Goal: Navigation & Orientation: Find specific page/section

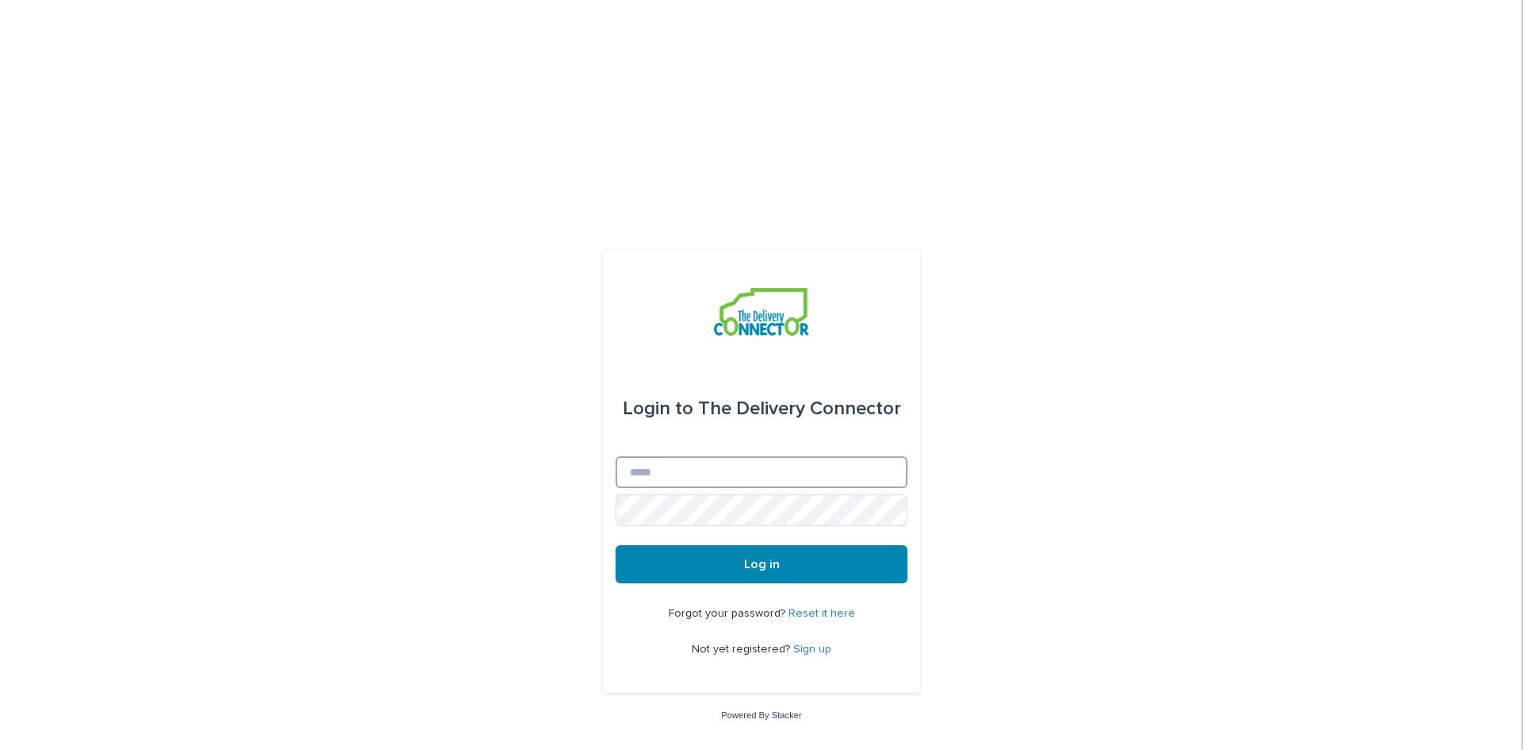
type input "**********"
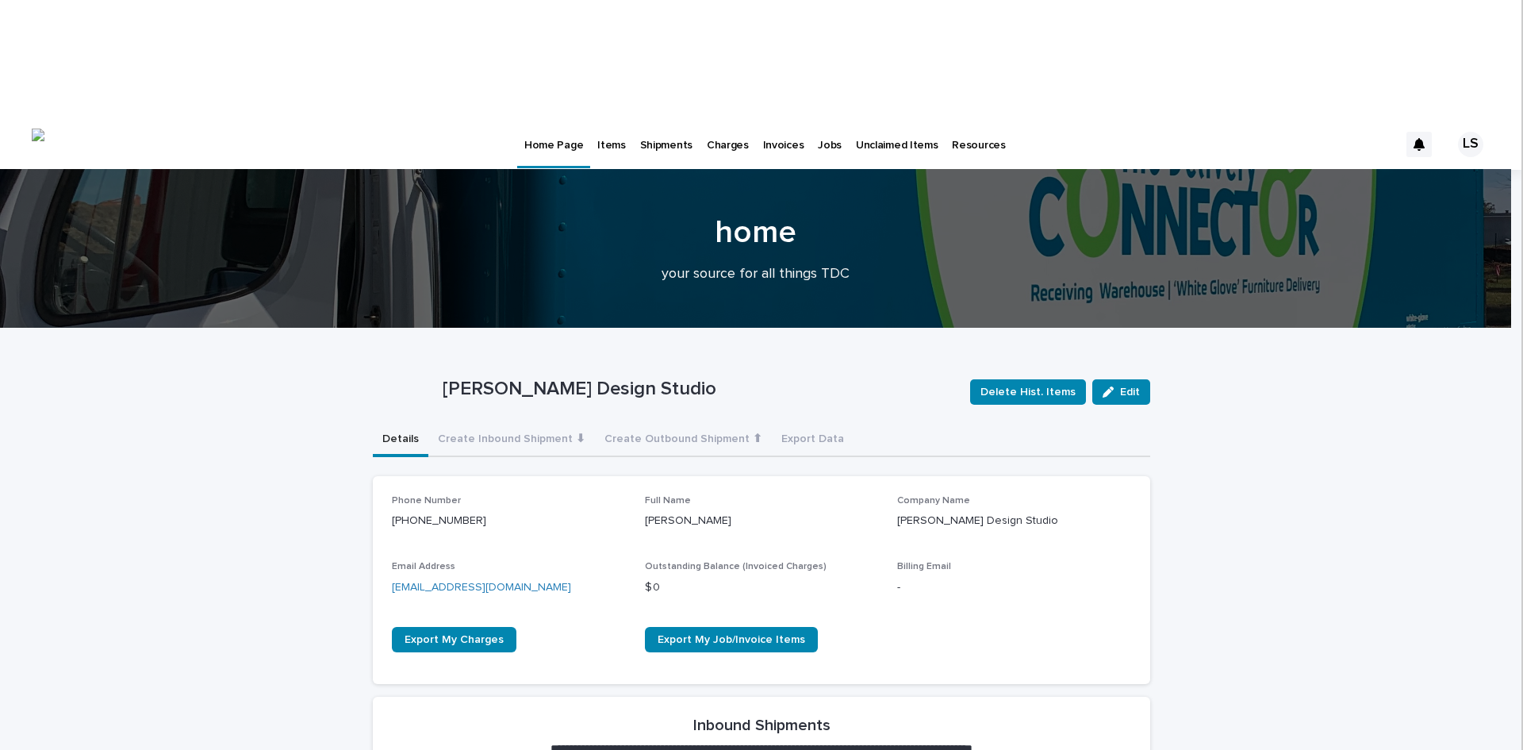
click at [613, 119] on p "Items" at bounding box center [611, 135] width 28 height 33
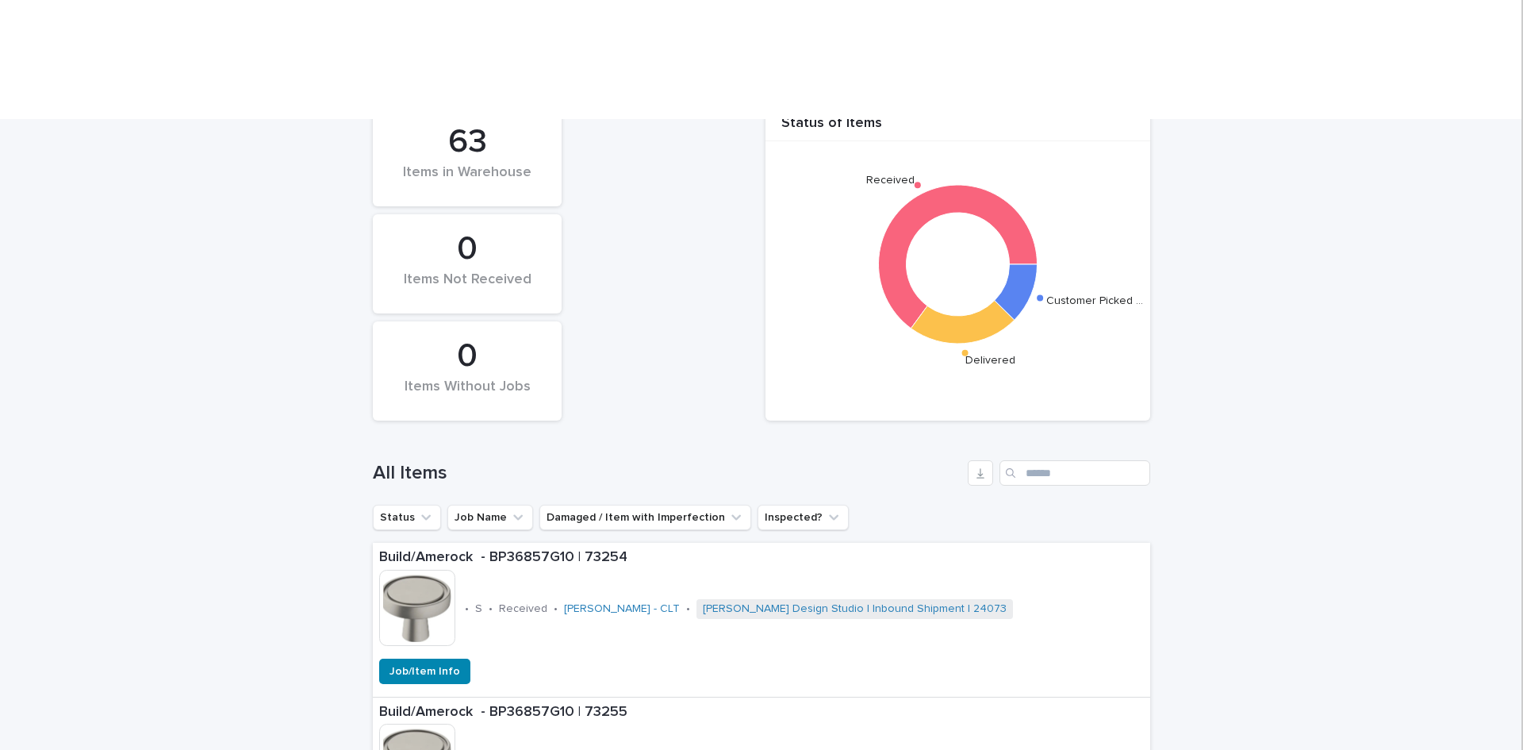
scroll to position [291, 0]
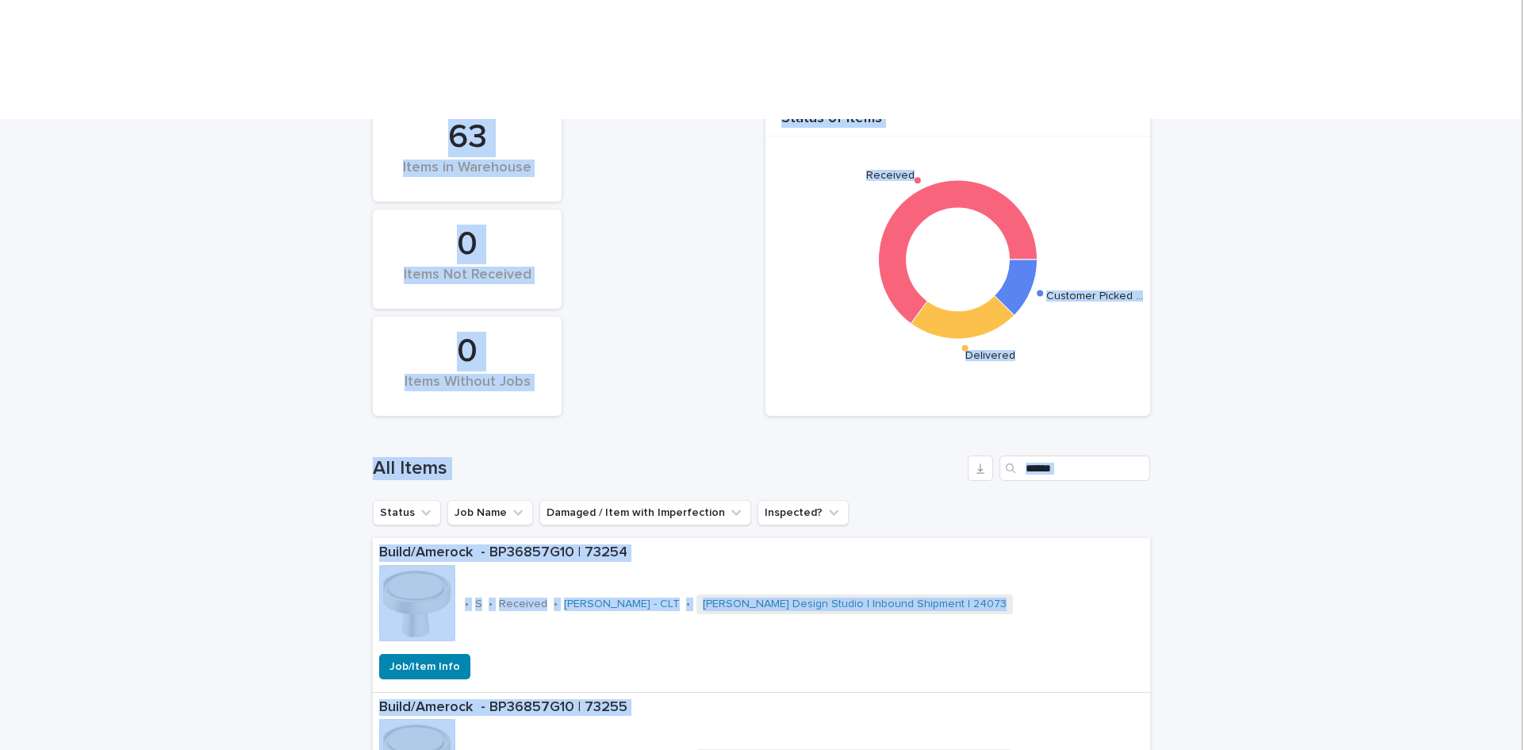
drag, startPoint x: 1509, startPoint y: 118, endPoint x: 1523, endPoint y: 171, distance: 54.8
click at [1523, 171] on body "Home Page Items Shipments Charges Invoices Jobs Unclaimed Items Resources LS Al…" at bounding box center [761, 375] width 1523 height 750
click at [1523, 171] on iframe at bounding box center [1523, 375] width 2 height 750
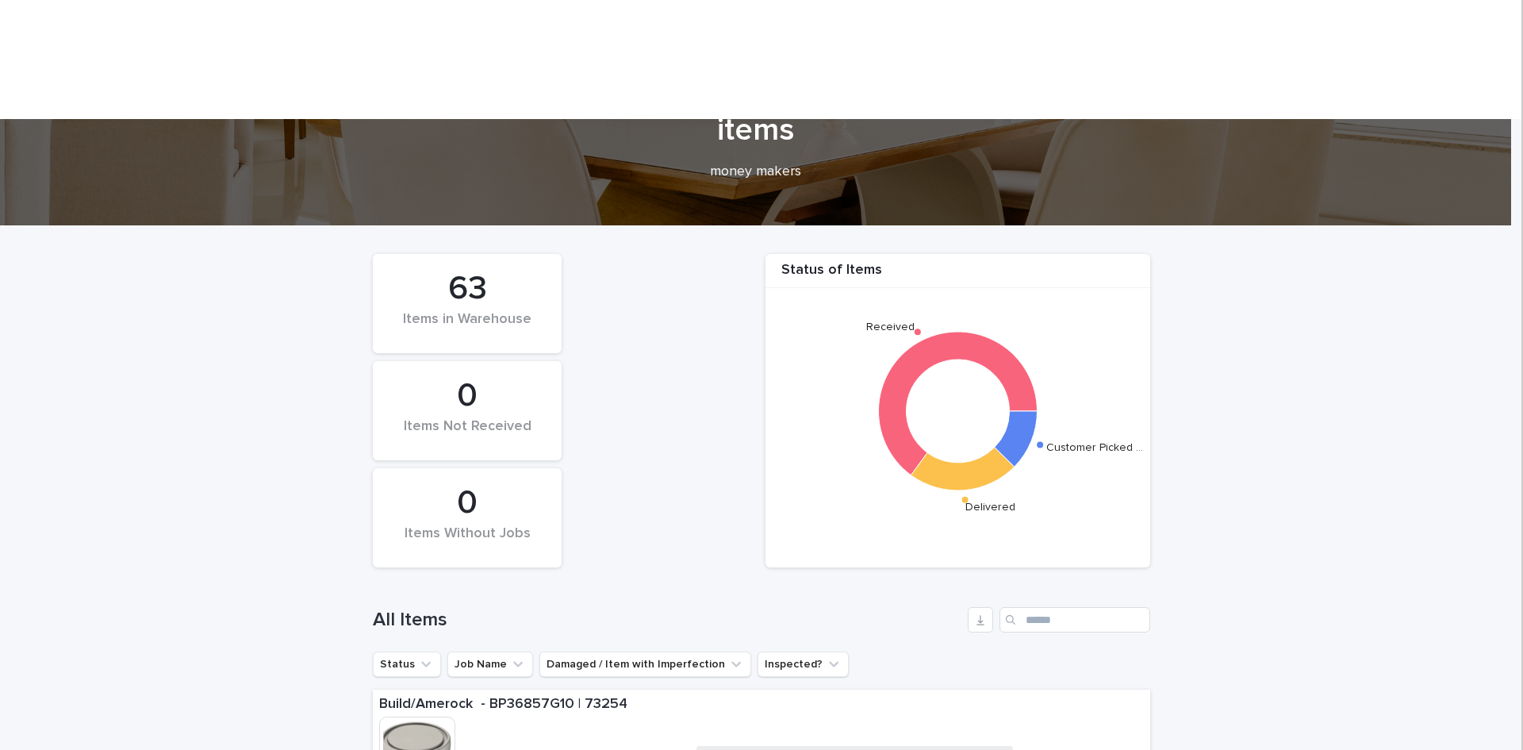
scroll to position [0, 0]
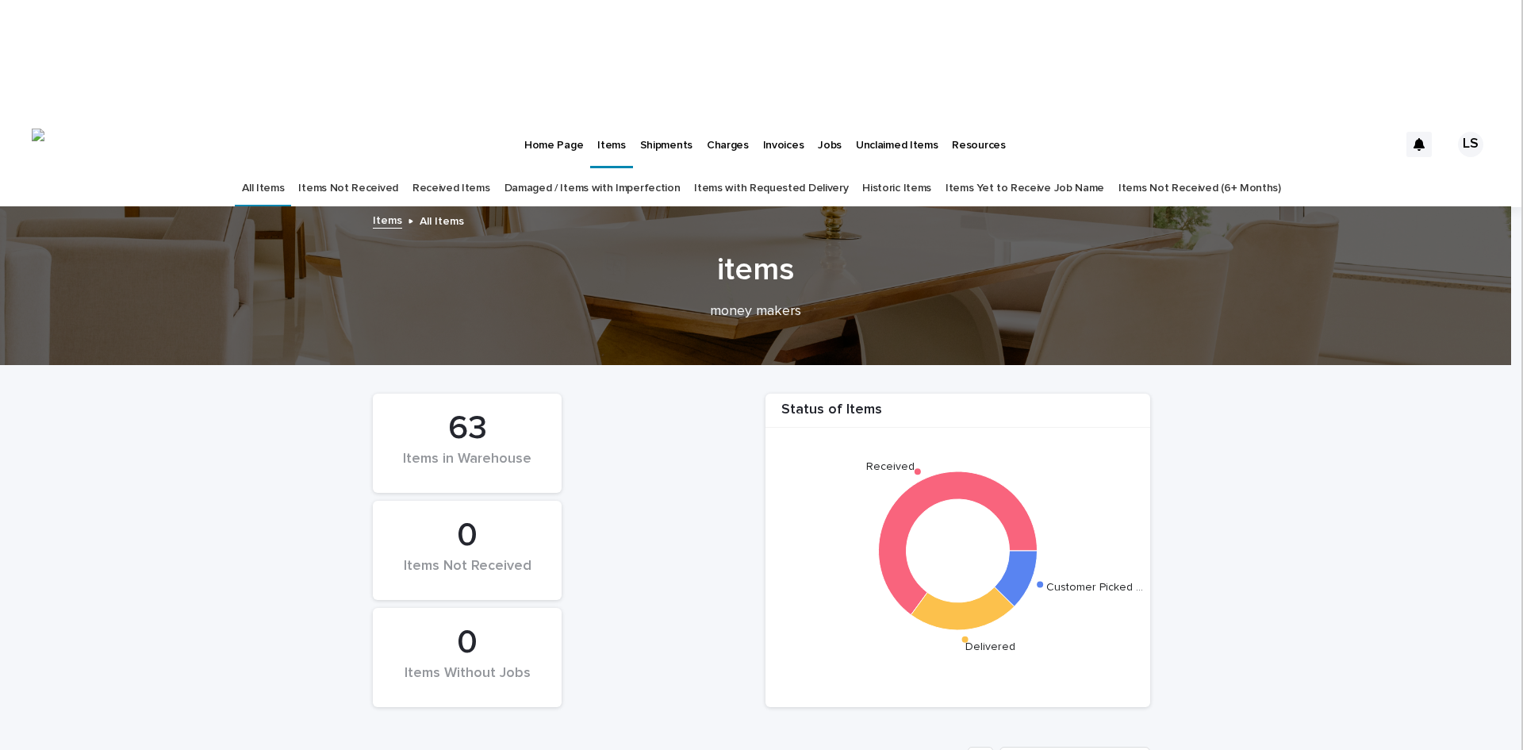
click at [467, 170] on link "Received Items" at bounding box center [452, 188] width 78 height 37
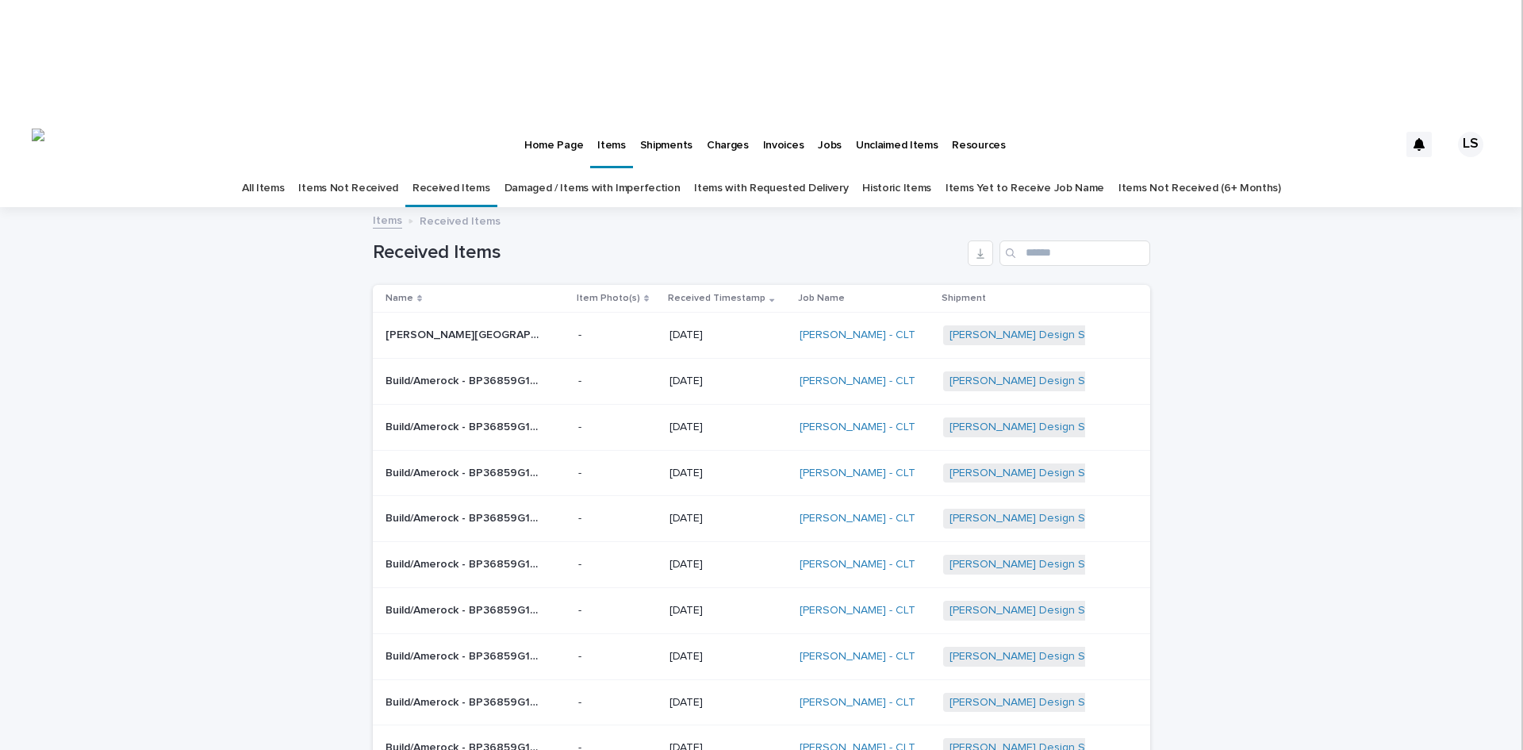
click at [284, 170] on link "All Items" at bounding box center [263, 188] width 42 height 37
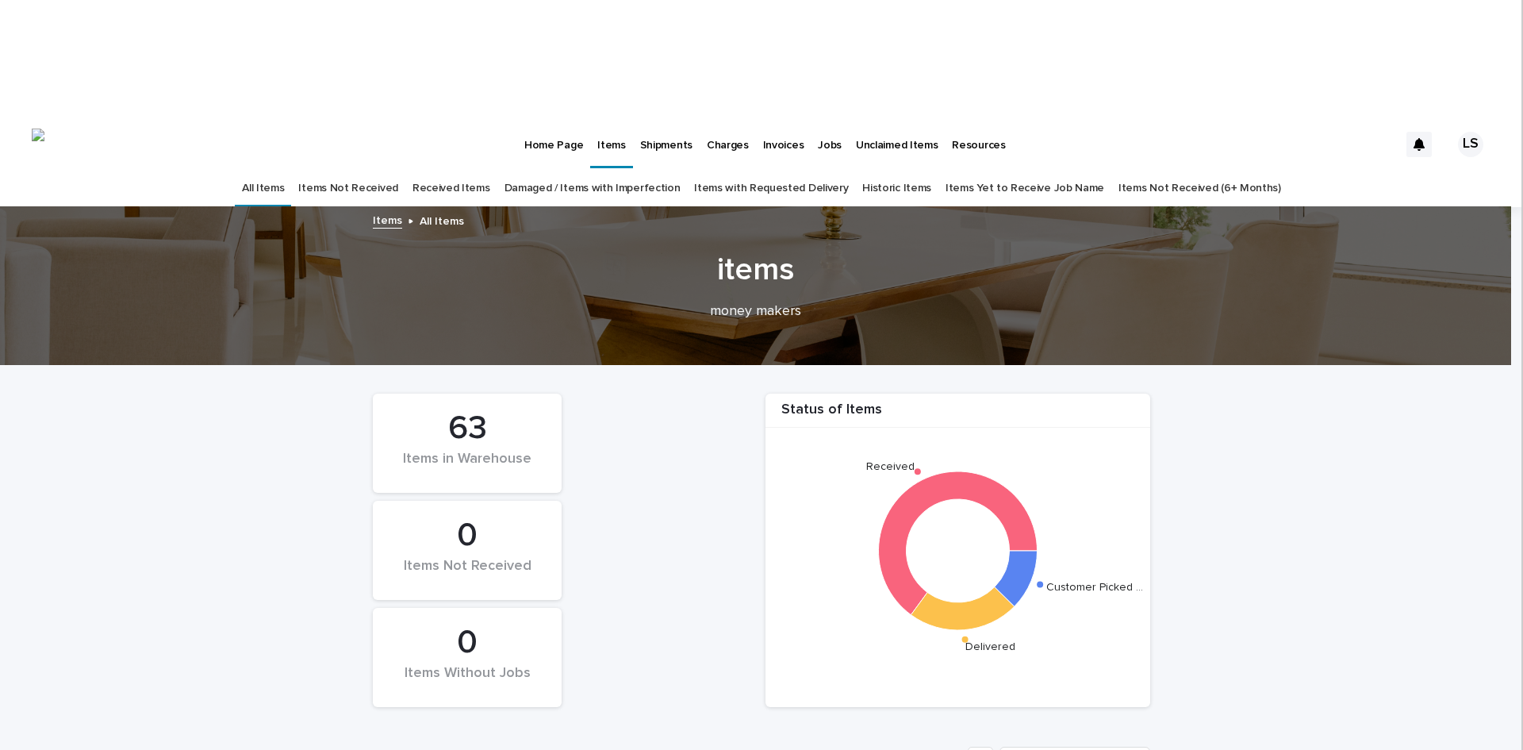
drag, startPoint x: 1523, startPoint y: 67, endPoint x: 1523, endPoint y: 104, distance: 36.5
click at [1523, 104] on iframe at bounding box center [1523, 375] width 2 height 750
